Goal: Check status: Check status

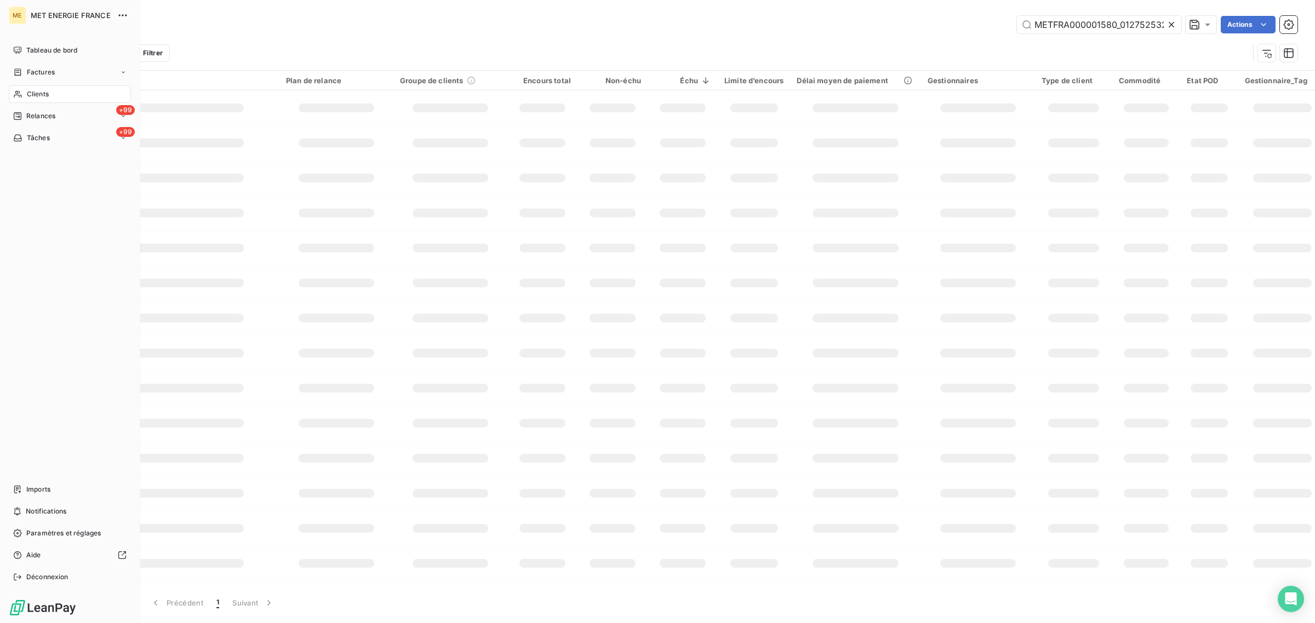
scroll to position [0, 26]
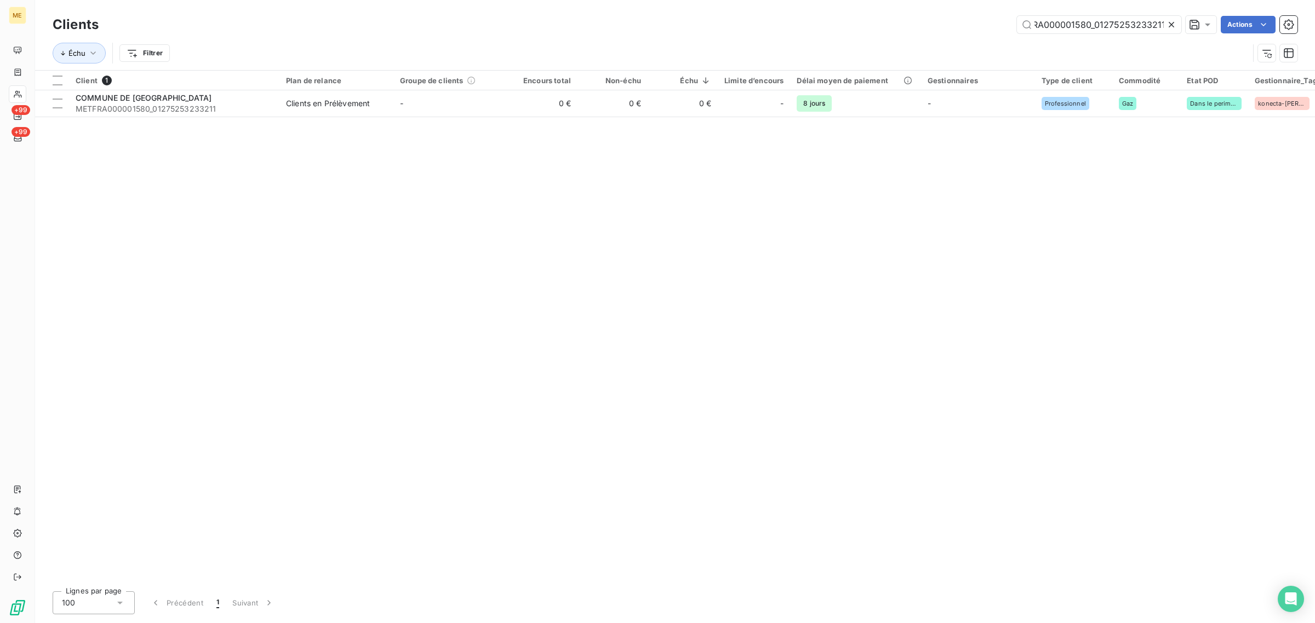
click at [1171, 26] on icon at bounding box center [1171, 24] width 11 height 11
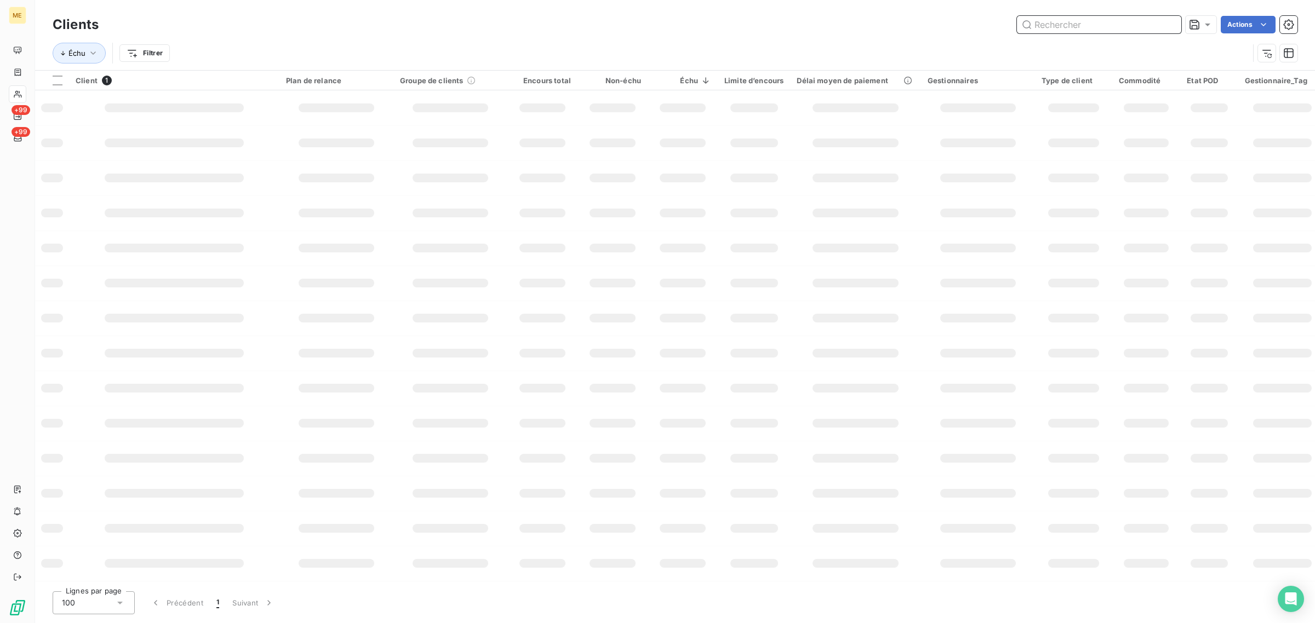
click at [1081, 26] on input "text" at bounding box center [1099, 25] width 164 height 18
paste input "F-250175057"
type input "F-250175057"
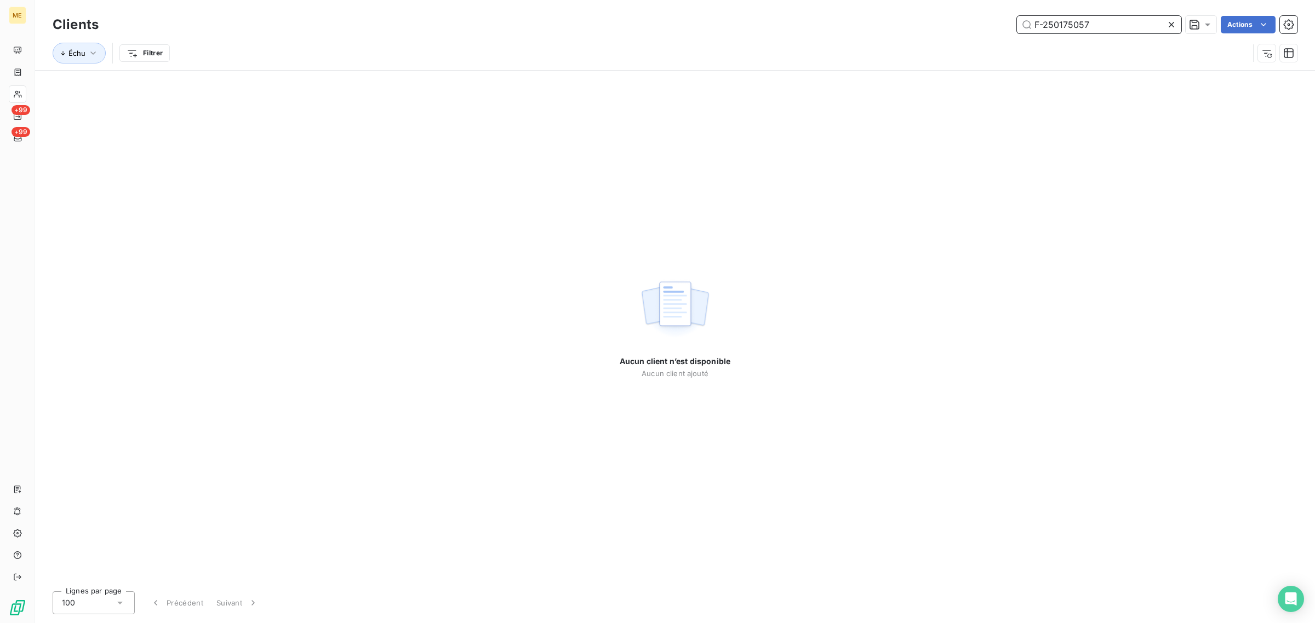
drag, startPoint x: 1115, startPoint y: 24, endPoint x: 992, endPoint y: 16, distance: 122.9
click at [992, 16] on div "F-250175057 Actions" at bounding box center [704, 25] width 1185 height 18
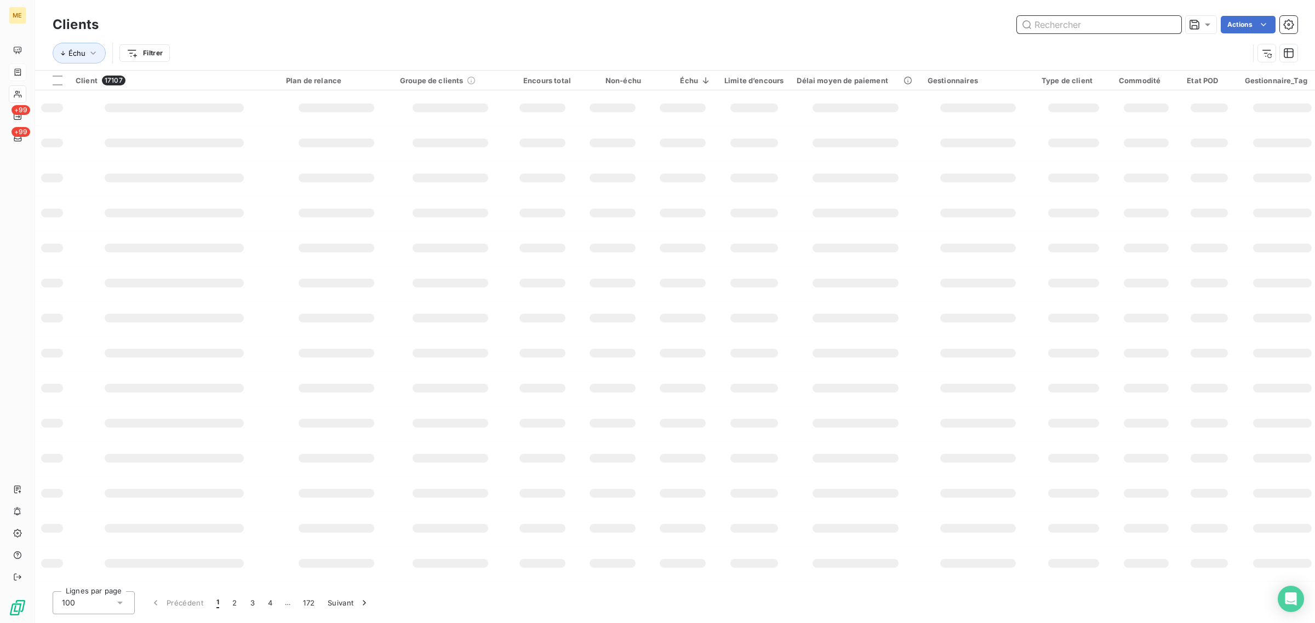
click at [22, 70] on icon at bounding box center [17, 72] width 9 height 9
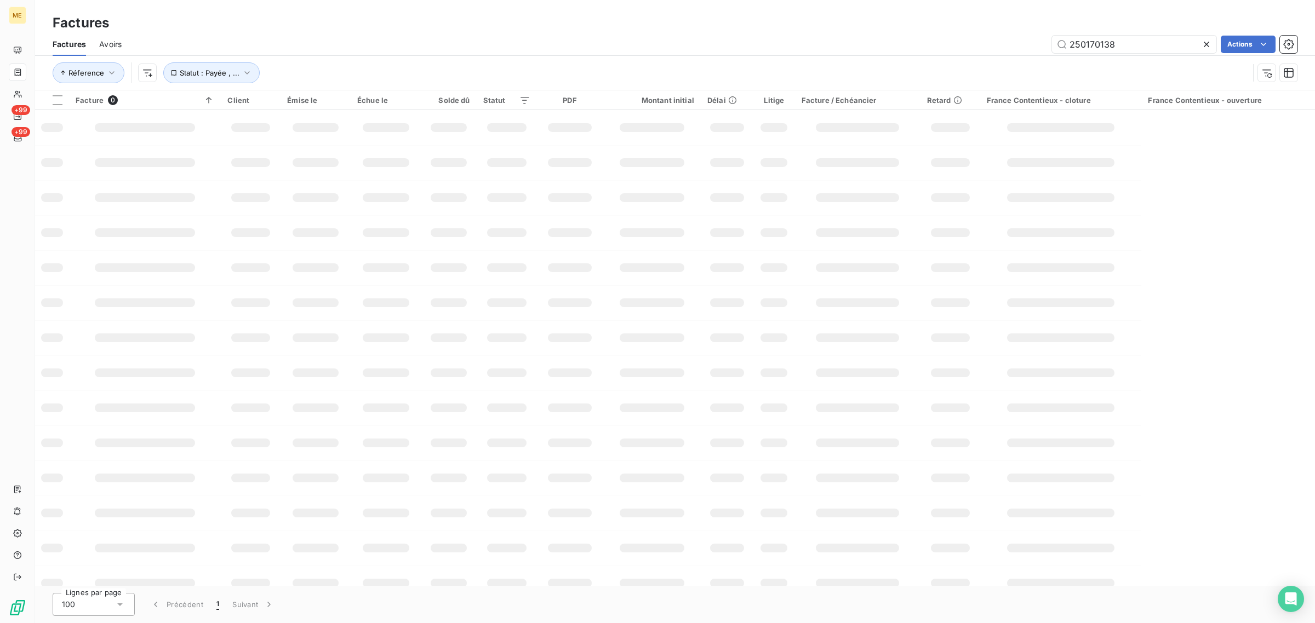
drag, startPoint x: 1128, startPoint y: 42, endPoint x: 1036, endPoint y: 41, distance: 92.6
click at [1036, 41] on div "250170138 Actions" at bounding box center [716, 45] width 1162 height 18
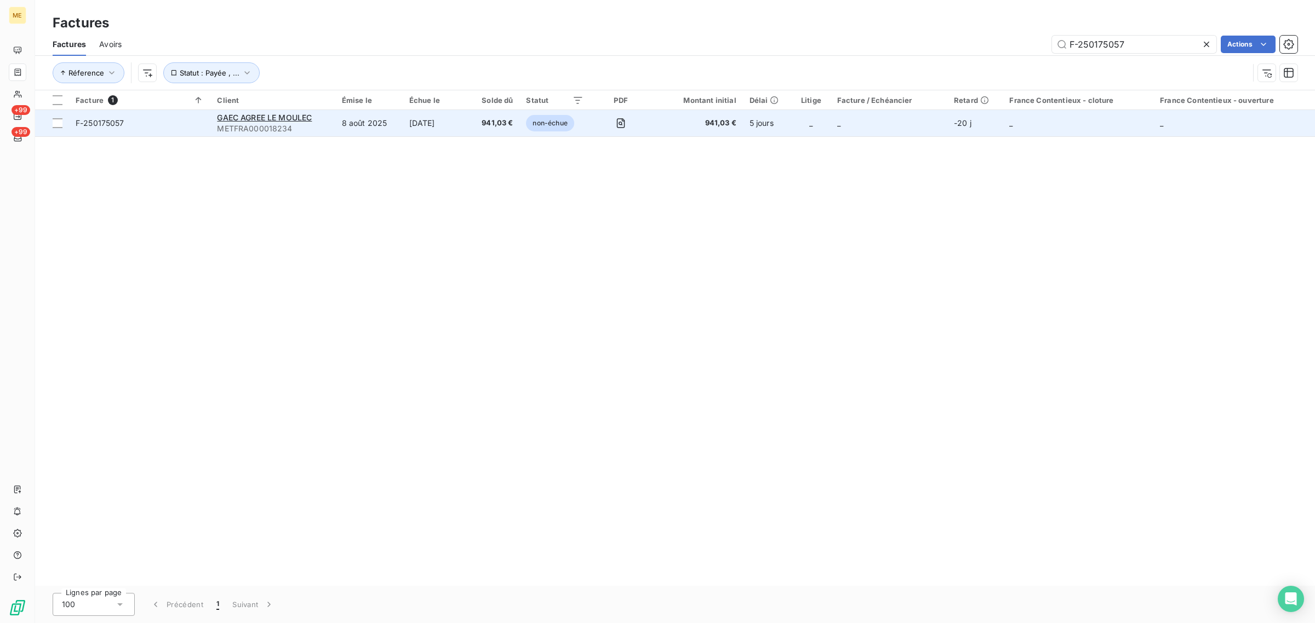
type input "F-250175057"
click at [605, 130] on td at bounding box center [620, 123] width 61 height 26
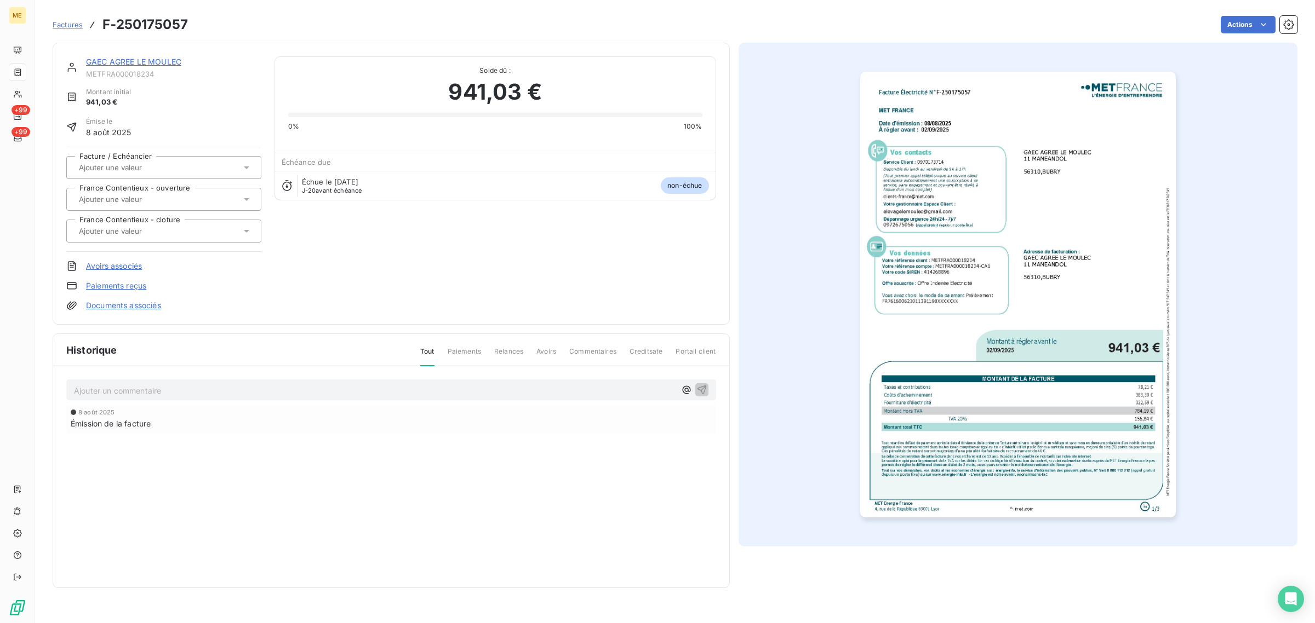
click at [153, 59] on link "GAEC AGREE LE MOULEC" at bounding box center [133, 61] width 95 height 9
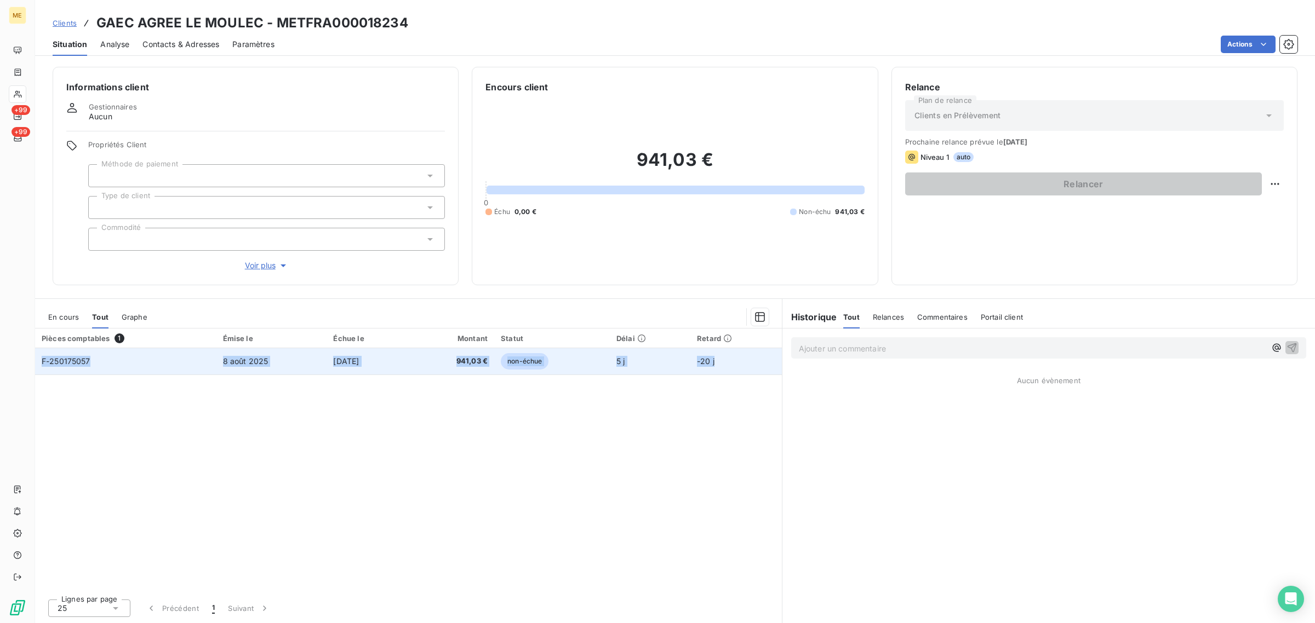
drag, startPoint x: 729, startPoint y: 360, endPoint x: 39, endPoint y: 352, distance: 689.2
click at [39, 352] on tr "F-250175057 [DATE] [DATE] 941,03 € non-échue 5 j -20 j" at bounding box center [408, 361] width 747 height 26
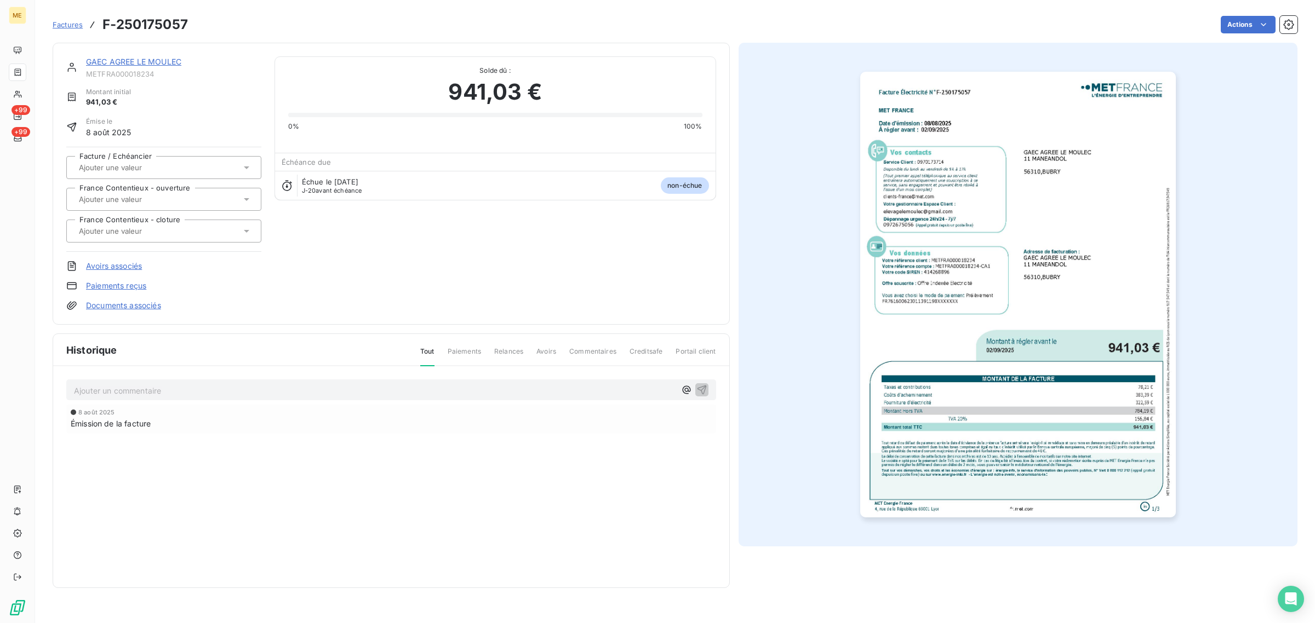
click at [132, 66] on link "GAEC AGREE LE MOULEC" at bounding box center [133, 61] width 95 height 9
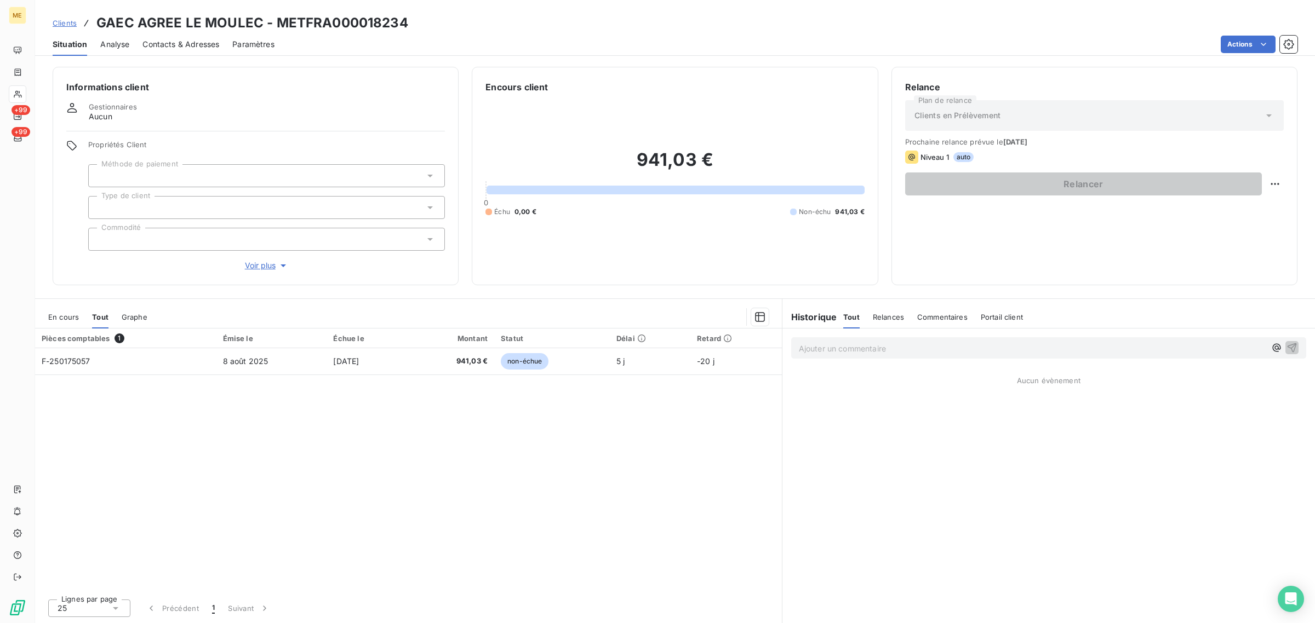
click at [488, 300] on section "En cours Tout Graphe Pièces comptables 1 Émise le Échue le Montant Statut Délai…" at bounding box center [408, 461] width 747 height 324
click at [488, 307] on div "En cours Tout Graphe" at bounding box center [408, 317] width 747 height 23
click at [259, 263] on span "Voir plus" at bounding box center [267, 265] width 44 height 11
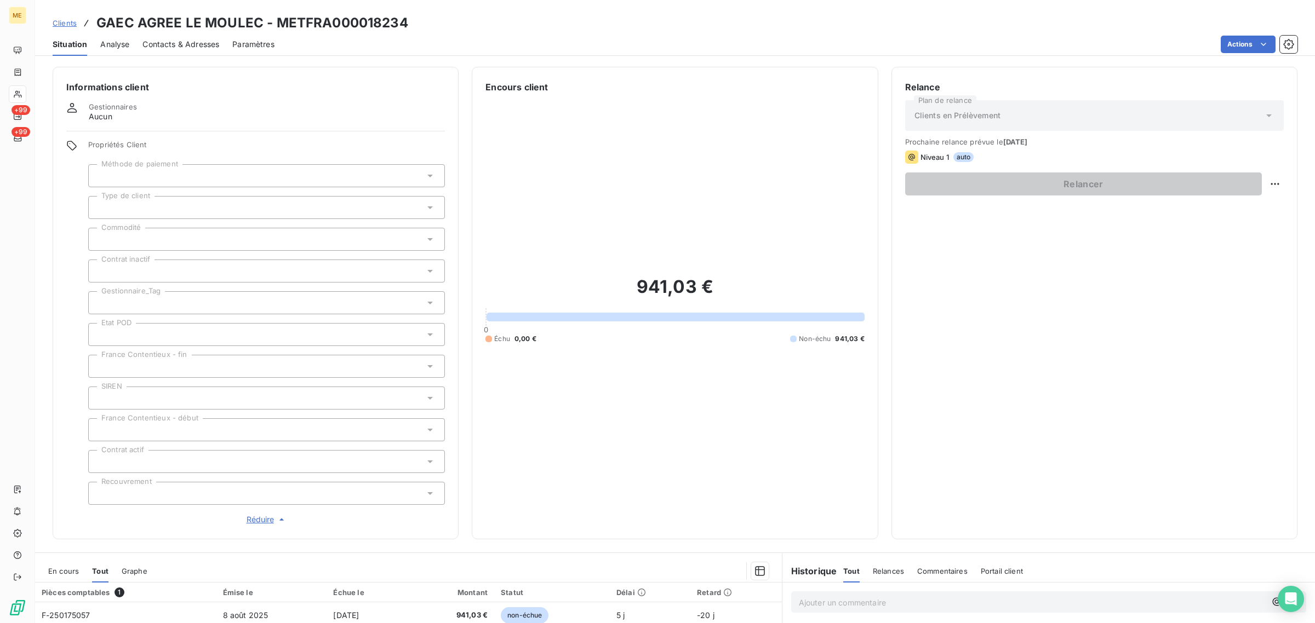
click at [265, 520] on span "Réduire" at bounding box center [267, 519] width 41 height 11
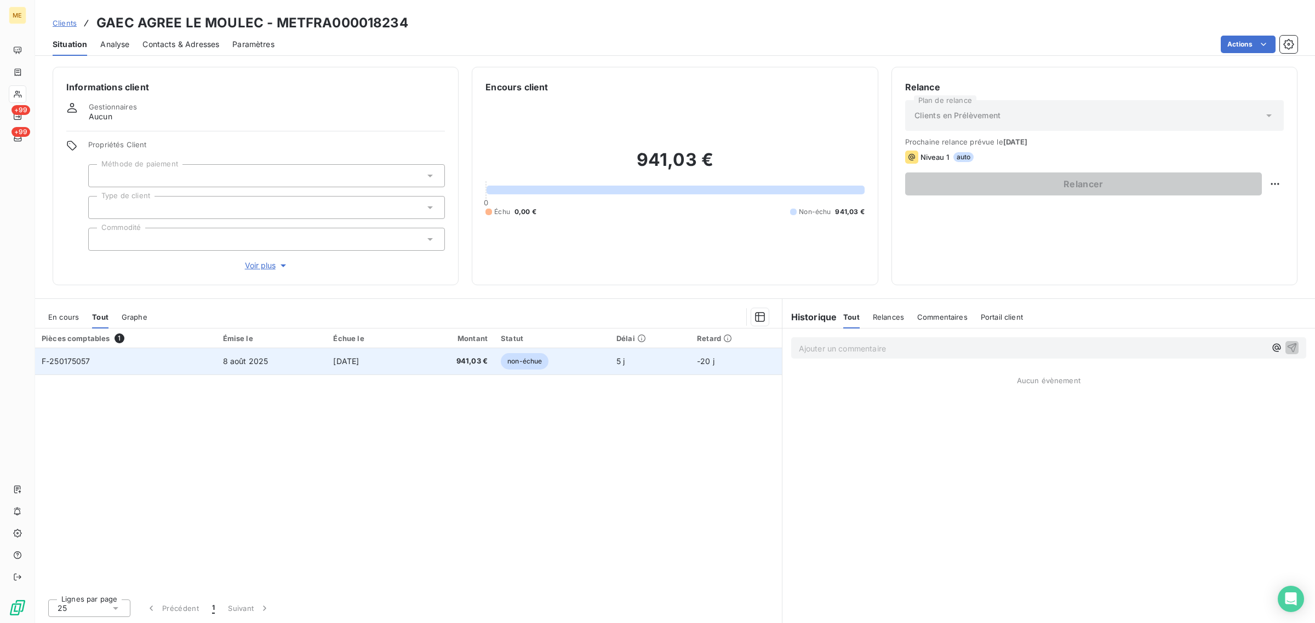
click at [285, 364] on td "8 août 2025" at bounding box center [271, 361] width 111 height 26
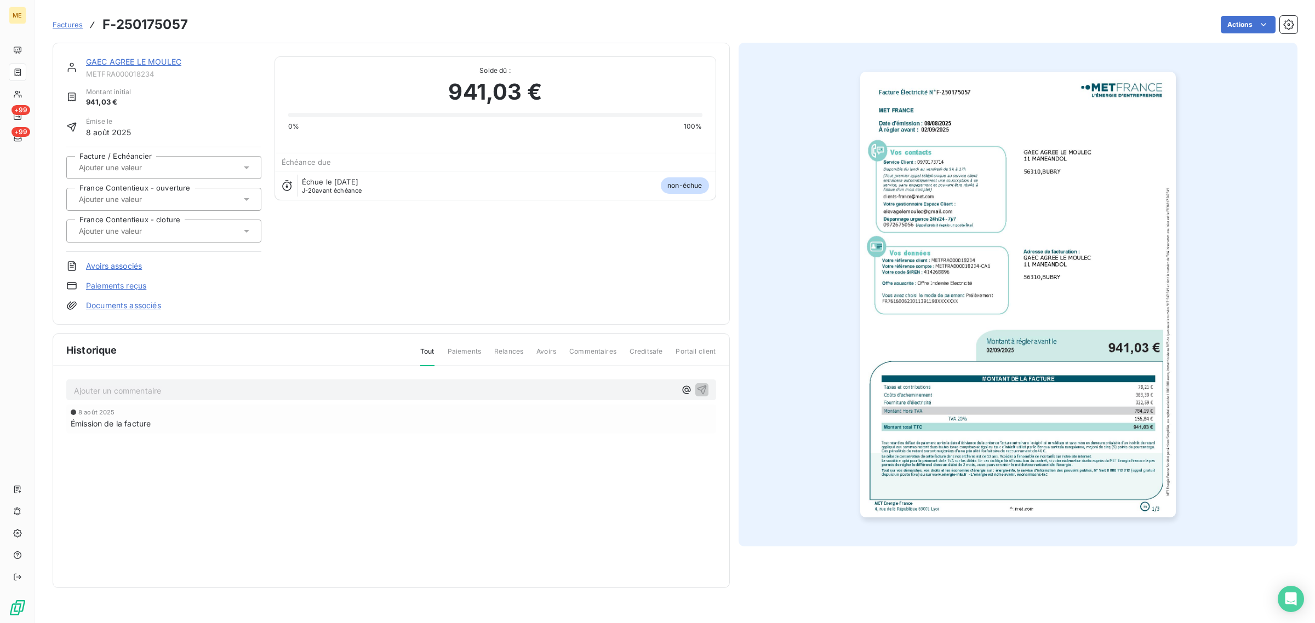
click at [1001, 305] on img "button" at bounding box center [1018, 295] width 316 height 446
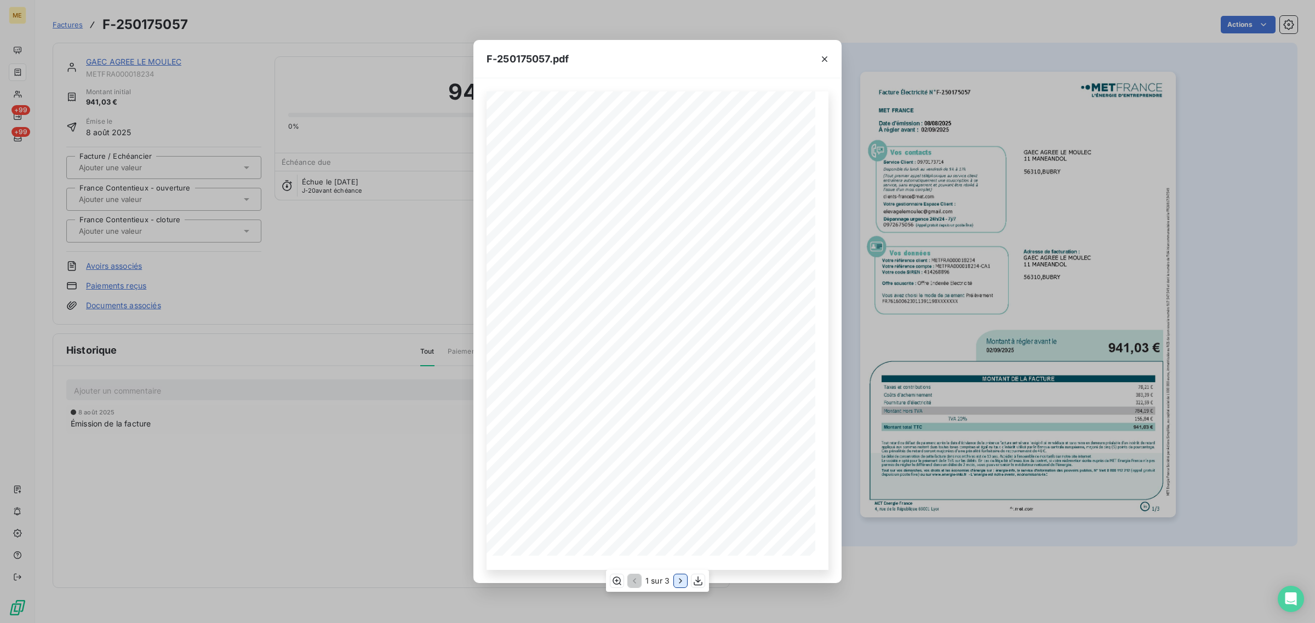
click at [675, 585] on icon "button" at bounding box center [680, 581] width 11 height 11
click at [678, 581] on icon "button" at bounding box center [681, 581] width 11 height 11
click at [697, 583] on icon "button" at bounding box center [699, 581] width 11 height 11
click at [818, 61] on button "button" at bounding box center [825, 62] width 18 height 18
click at [830, 63] on button "button" at bounding box center [825, 62] width 18 height 18
